Goal: Information Seeking & Learning: Learn about a topic

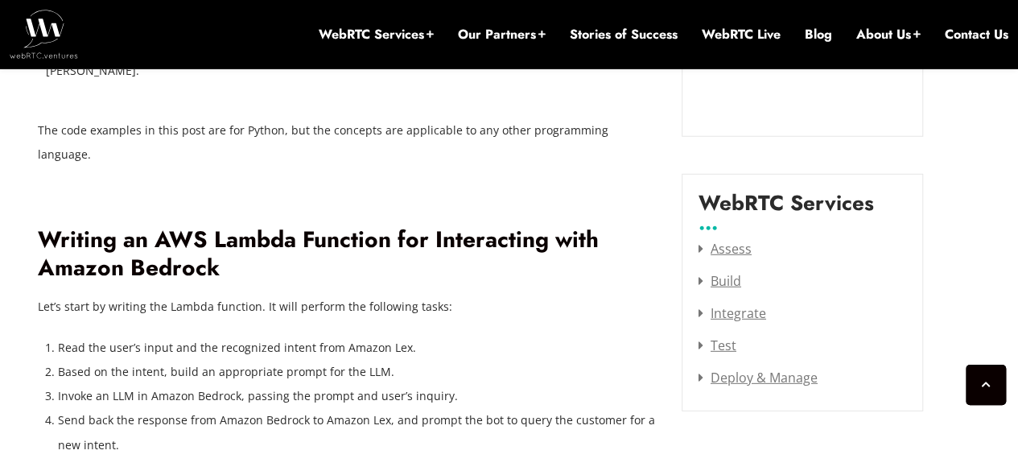
scroll to position [2178, 0]
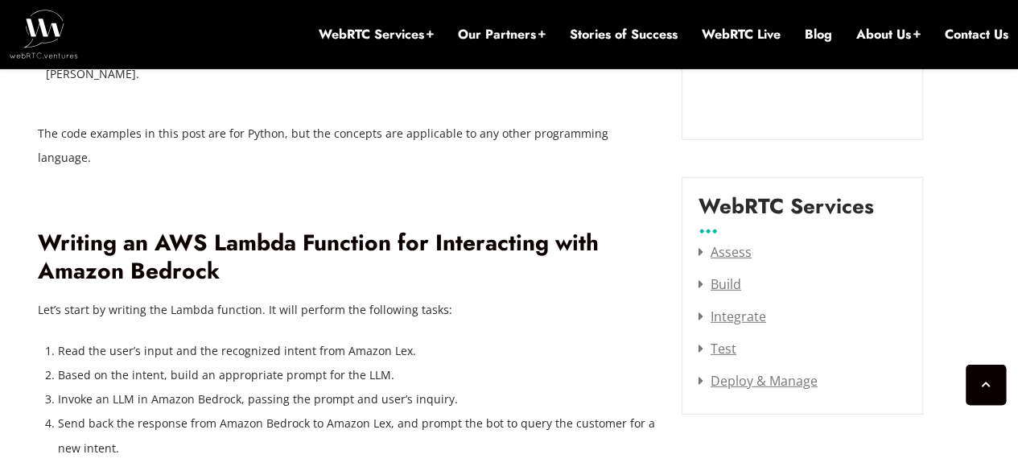
click at [103, 233] on h2 "Writing an AWS Lambda Function for Interacting with Amazon Bedrock" at bounding box center [348, 257] width 620 height 56
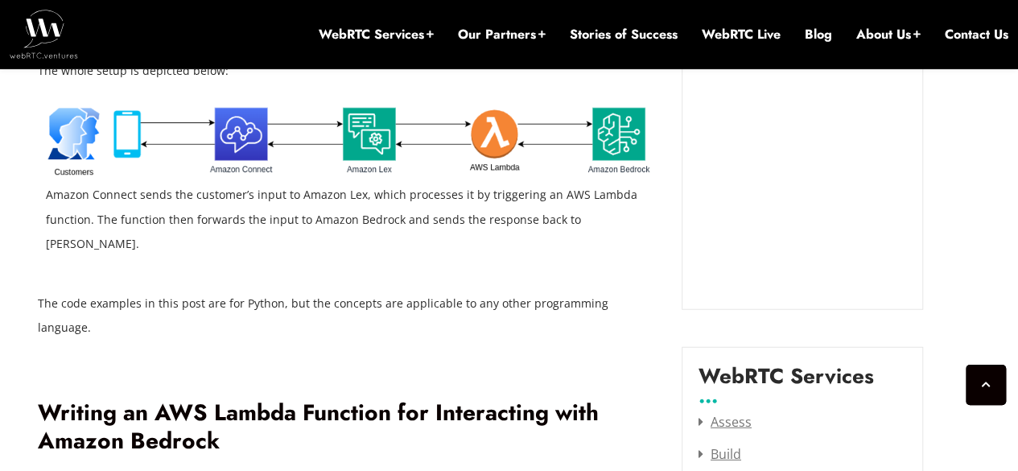
scroll to position [2009, 0]
click at [72, 200] on figcaption "Amazon Connect sends the customer’s input to Amazon Lex, which processes it by …" at bounding box center [348, 218] width 604 height 72
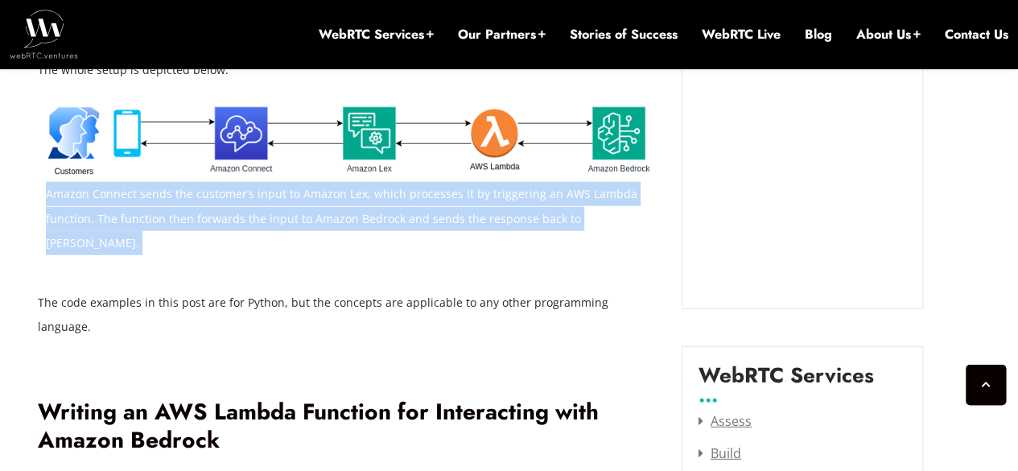
click at [72, 200] on figcaption "Amazon Connect sends the customer’s input to Amazon Lex, which processes it by …" at bounding box center [348, 218] width 604 height 72
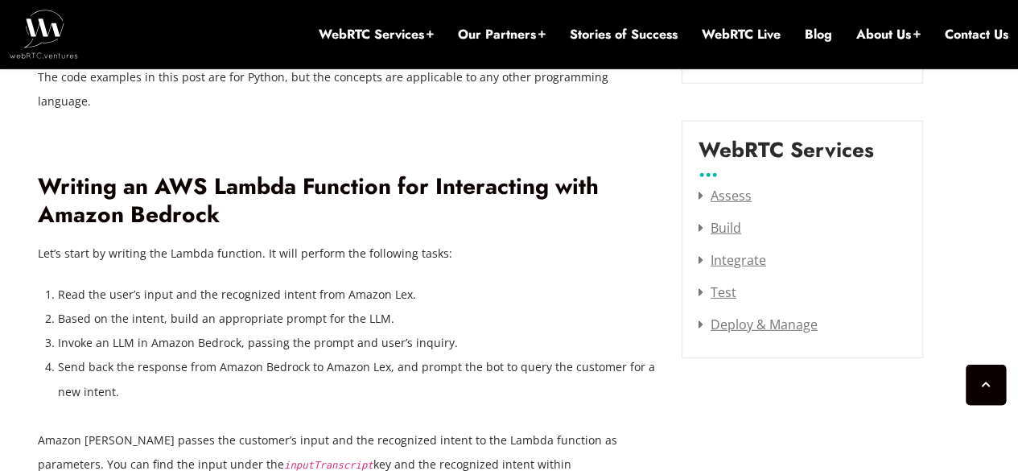
scroll to position [2295, 0]
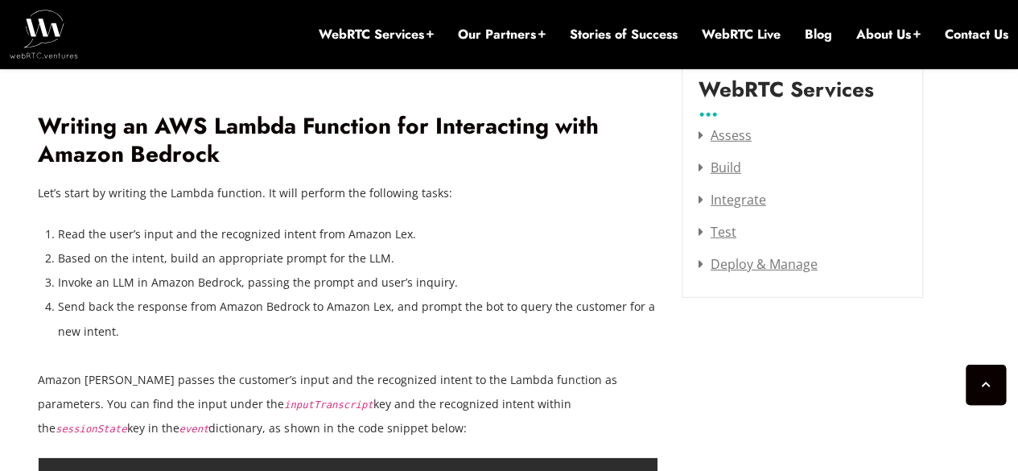
click at [62, 222] on li "Read the user’s input and the recognized intent from Amazon Lex." at bounding box center [358, 234] width 600 height 24
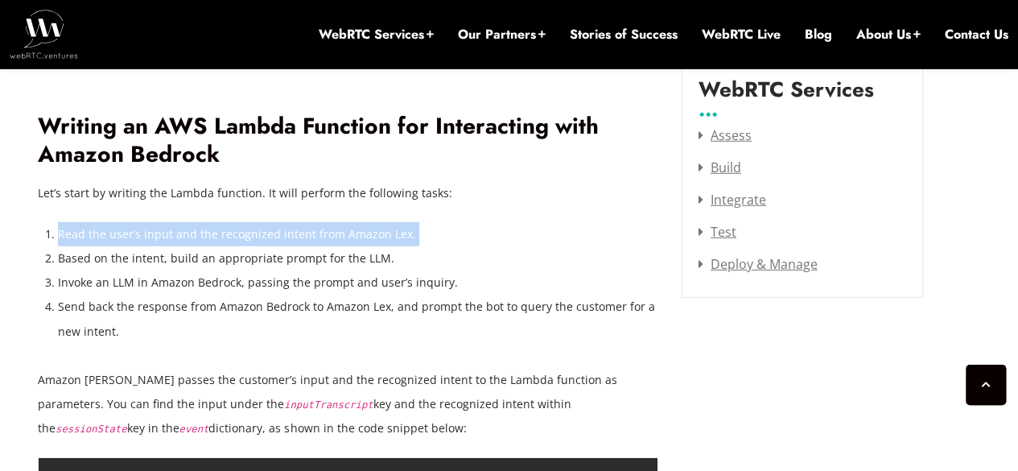
click at [62, 222] on li "Read the user’s input and the recognized intent from Amazon Lex." at bounding box center [358, 234] width 600 height 24
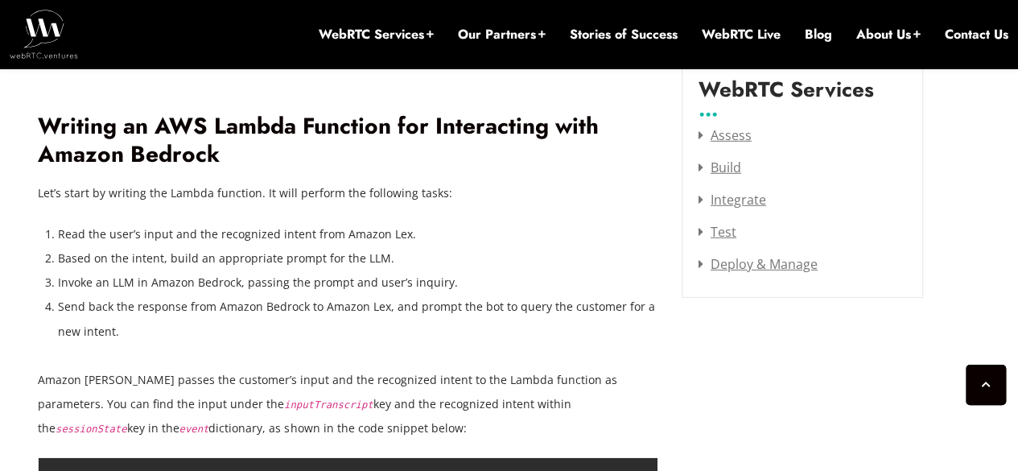
click at [62, 222] on li "Read the user’s input and the recognized intent from Amazon Lex." at bounding box center [358, 234] width 600 height 24
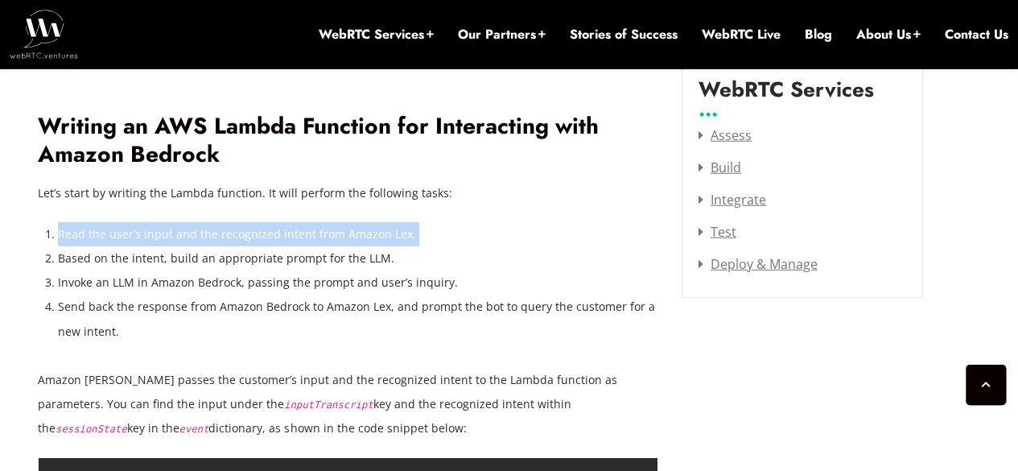
click at [62, 222] on li "Read the user’s input and the recognized intent from Amazon Lex." at bounding box center [358, 234] width 600 height 24
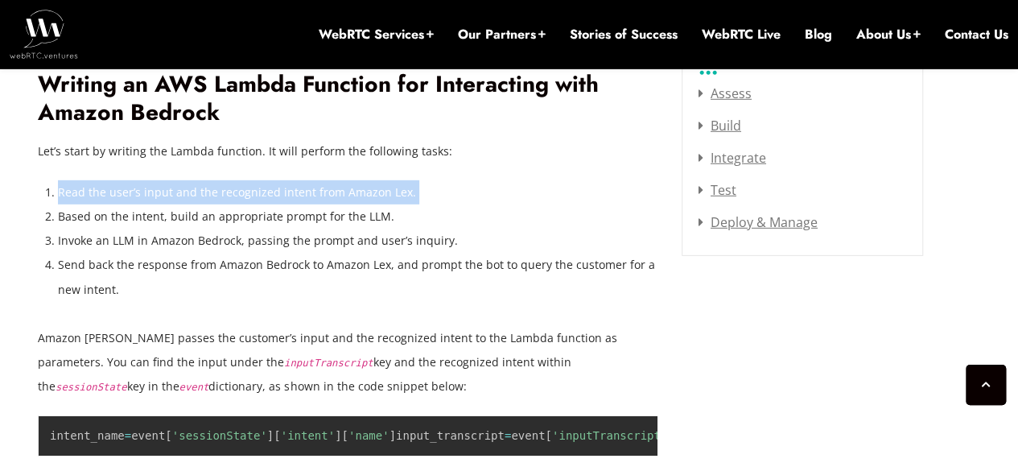
click at [58, 204] on li "Based on the intent, build an appropriate prompt for the LLM." at bounding box center [358, 216] width 600 height 24
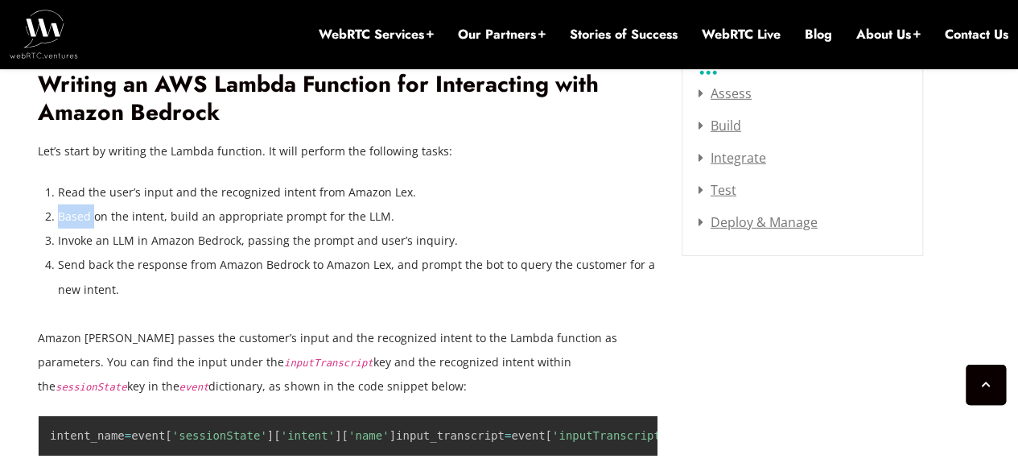
click at [58, 204] on li "Based on the intent, build an appropriate prompt for the LLM." at bounding box center [358, 216] width 600 height 24
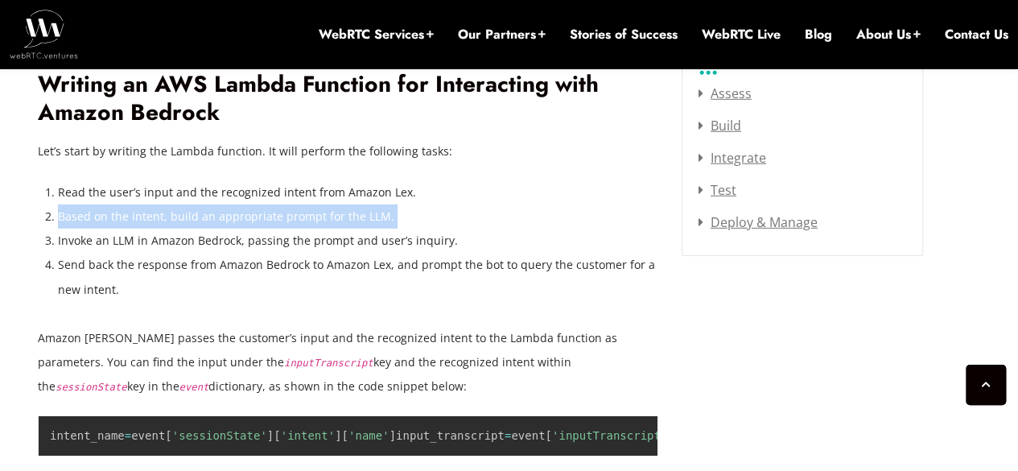
click at [58, 204] on li "Based on the intent, build an appropriate prompt for the LLM." at bounding box center [358, 216] width 600 height 24
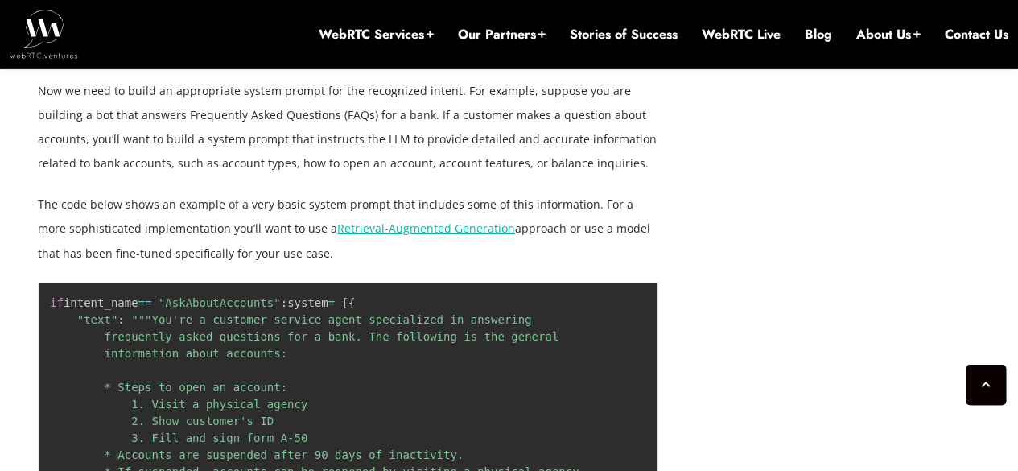
scroll to position [2727, 0]
